Goal: Task Accomplishment & Management: Manage account settings

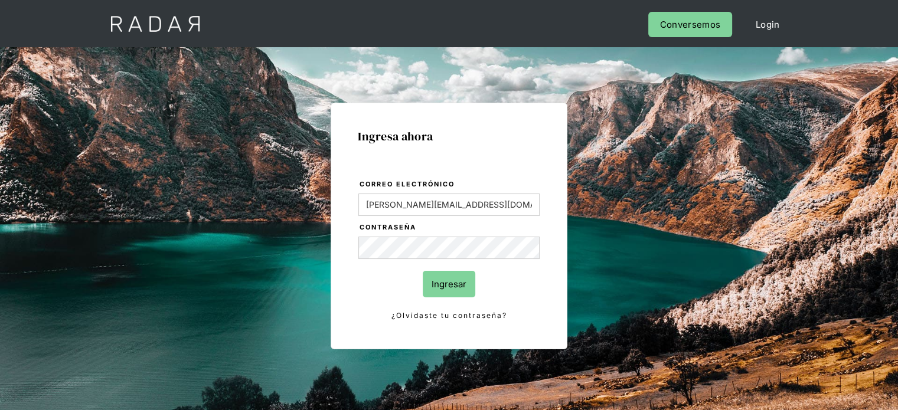
click at [458, 276] on input "Ingresar" at bounding box center [449, 284] width 53 height 27
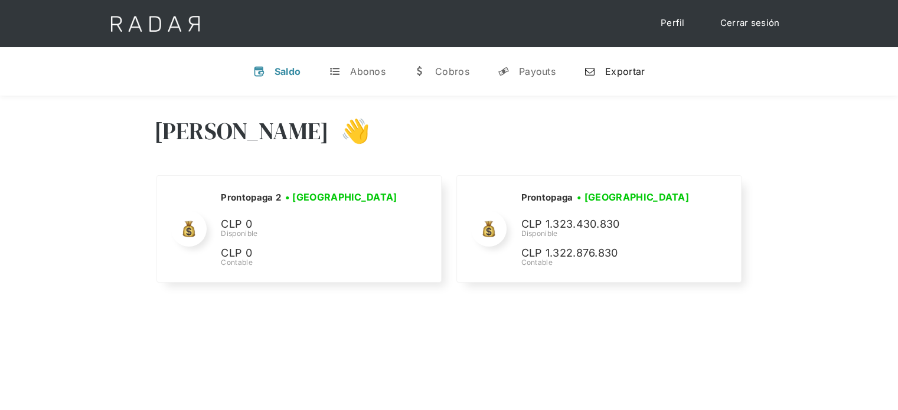
click at [602, 72] on link "n Exportar" at bounding box center [615, 71] width 80 height 31
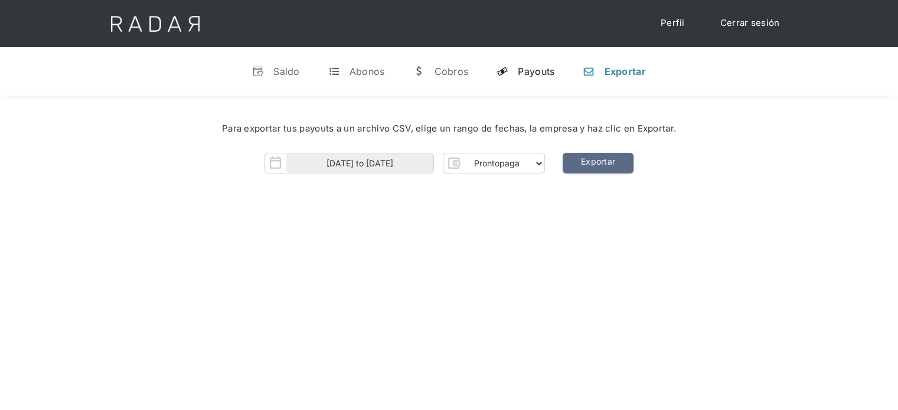
click at [526, 75] on div "Payouts" at bounding box center [536, 72] width 37 height 12
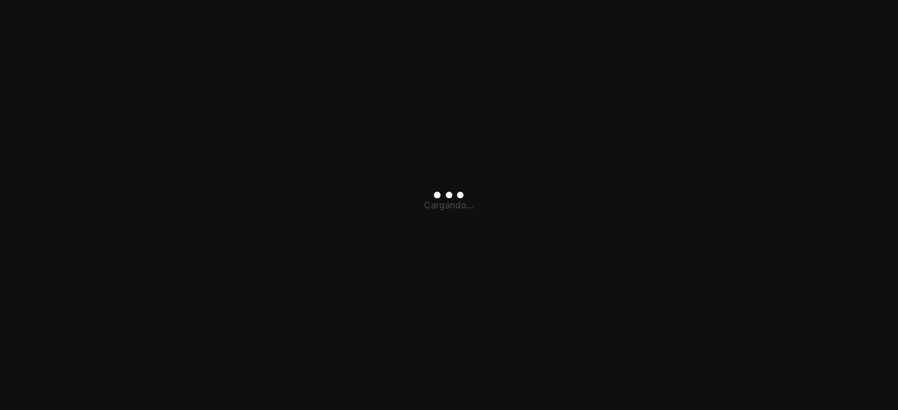
type input "[PERSON_NAME][EMAIL_ADDRESS][DOMAIN_NAME]"
